Goal: Find specific page/section: Find specific page/section

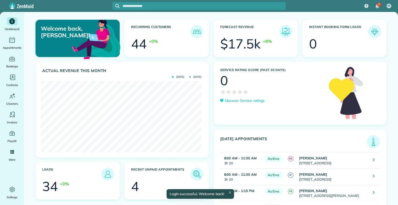
scroll to position [71, 160]
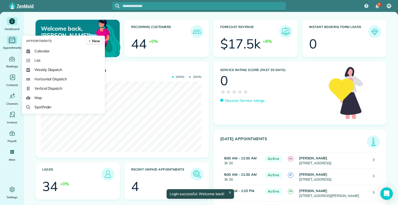
click at [11, 40] on icon "Main" at bounding box center [12, 40] width 8 height 8
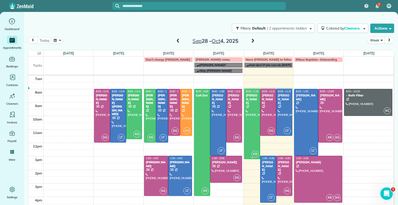
click at [251, 128] on div at bounding box center [252, 124] width 16 height 70
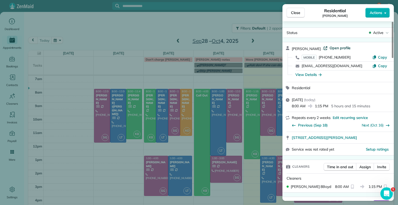
click at [340, 48] on span "Open profile" at bounding box center [339, 47] width 21 height 5
